Goal: Task Accomplishment & Management: Manage account settings

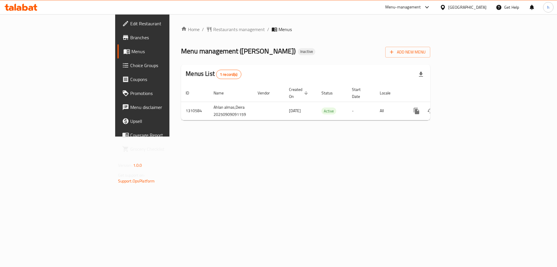
drag, startPoint x: 321, startPoint y: 52, endPoint x: 317, endPoint y: 54, distance: 4.5
click at [318, 52] on div "Menu management ( [PERSON_NAME] ) Inactive Add New Menu" at bounding box center [305, 50] width 249 height 13
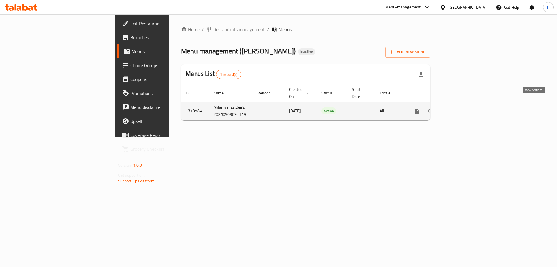
click at [462, 107] on icon "enhanced table" at bounding box center [458, 110] width 7 height 7
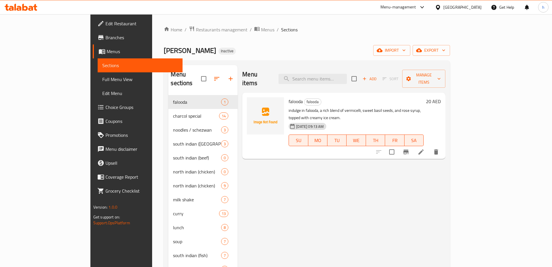
click at [269, 48] on div "Ahlan almas Inactive import export" at bounding box center [307, 50] width 287 height 11
click at [106, 38] on span "Branches" at bounding box center [142, 37] width 73 height 7
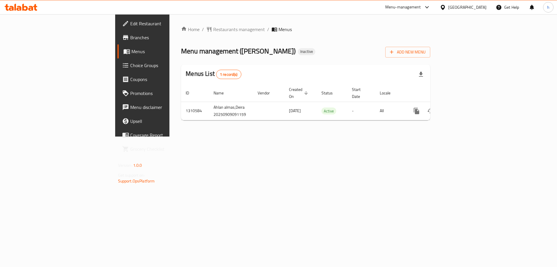
click at [322, 40] on div "Home / Restaurants management / Menus Menu management ( Ahlan almas ) Inactive …" at bounding box center [305, 75] width 249 height 99
